Goal: Task Accomplishment & Management: Manage account settings

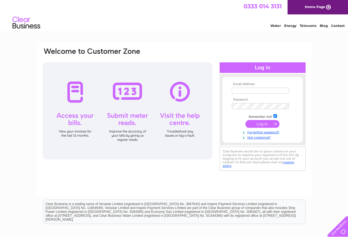
type input "kathleenmaciver67@gmail.com"
click at [262, 123] on input "submit" at bounding box center [262, 124] width 34 height 8
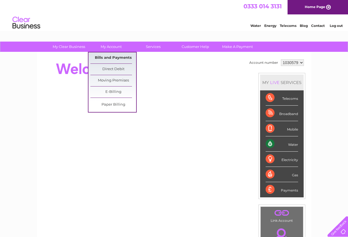
click at [112, 59] on link "Bills and Payments" at bounding box center [113, 57] width 46 height 11
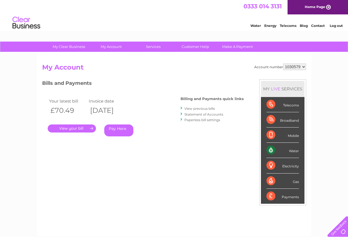
click at [72, 130] on link "." at bounding box center [72, 129] width 48 height 8
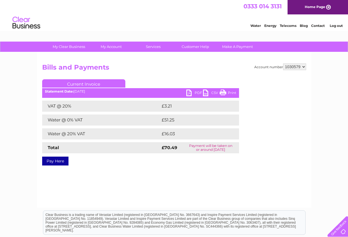
click at [190, 93] on link "PDF" at bounding box center [194, 94] width 17 height 8
